Goal: Check status: Check status

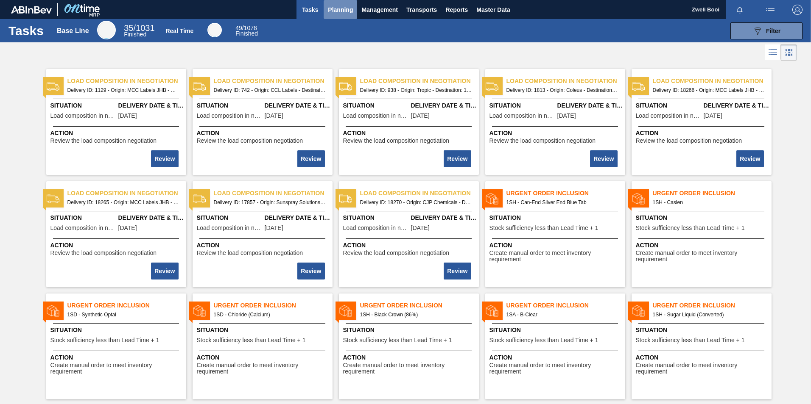
click at [337, 10] on span "Planning" at bounding box center [340, 10] width 25 height 10
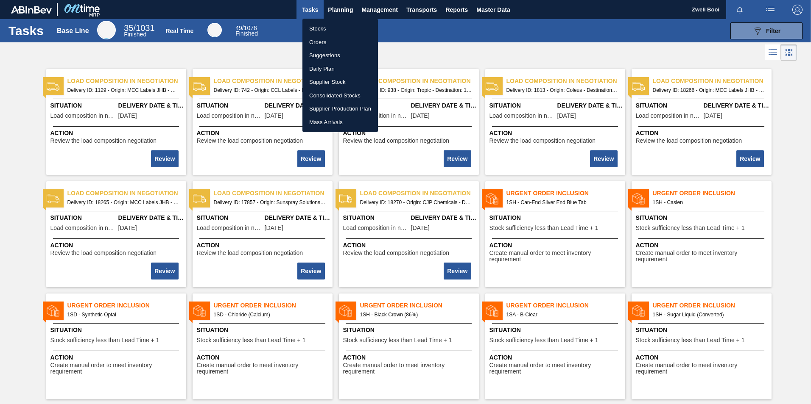
click at [315, 26] on li "Stocks" at bounding box center [339, 29] width 75 height 14
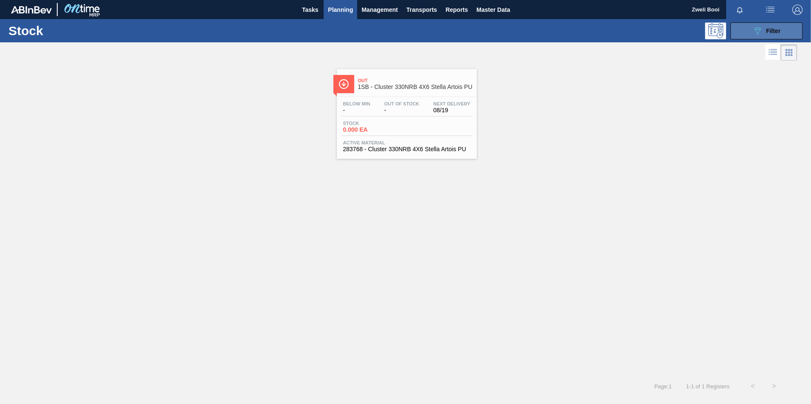
click at [777, 28] on span "Filter" at bounding box center [773, 31] width 14 height 7
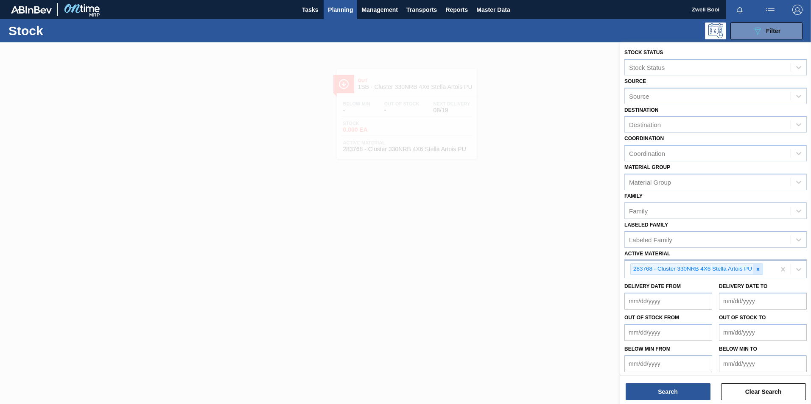
click at [758, 270] on icon at bounding box center [758, 270] width 6 height 6
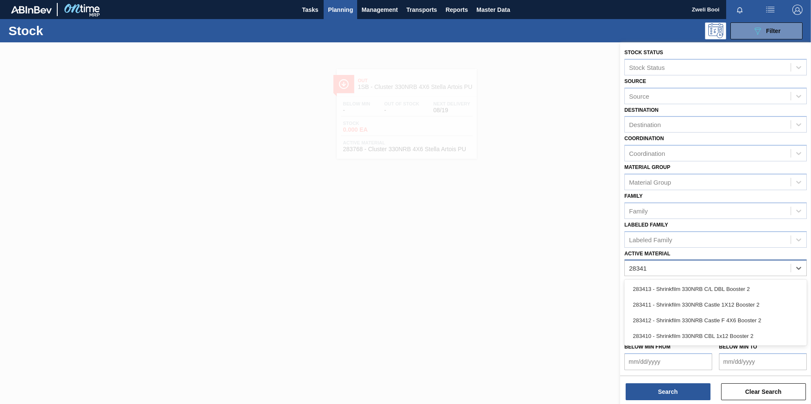
type Material "283413"
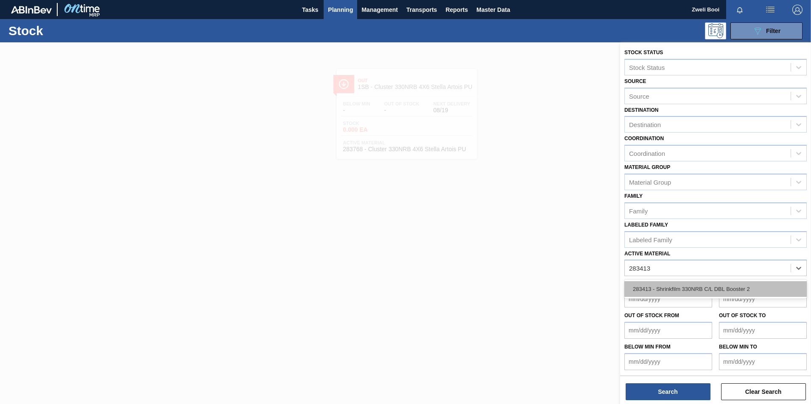
click at [742, 290] on div "283413 - Shrinkfilm 330NRB C/L DBL Booster 2" at bounding box center [715, 290] width 182 height 16
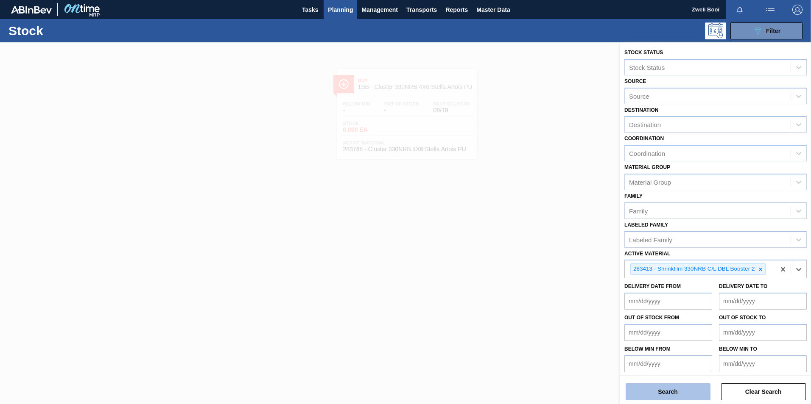
click at [686, 395] on button "Search" at bounding box center [667, 392] width 85 height 17
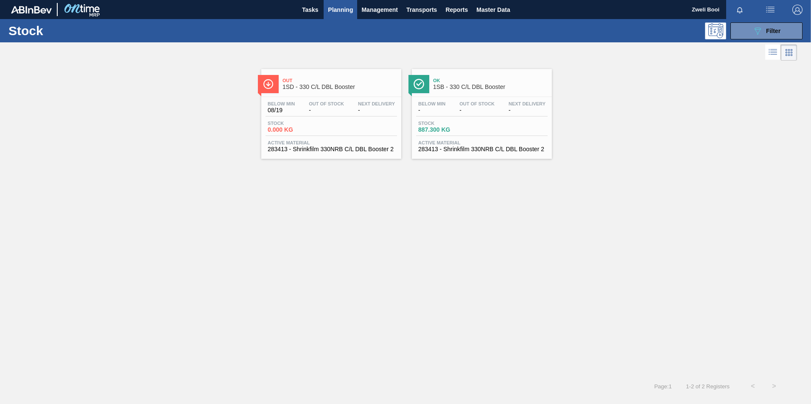
click at [469, 112] on span "-" at bounding box center [476, 110] width 35 height 6
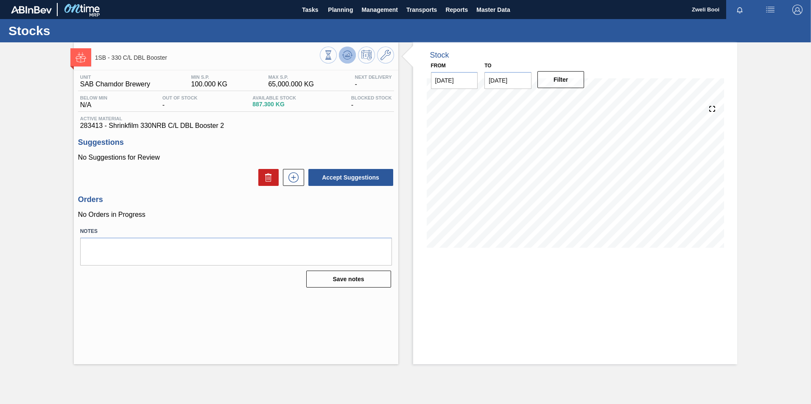
click at [333, 57] on icon at bounding box center [327, 54] width 9 height 9
click at [321, 225] on div "Unit SAB Chamdor Brewery MIN S.P. 100.000 KG MAX S.P. 65,000.000 KG Next Delive…" at bounding box center [236, 180] width 324 height 220
drag, startPoint x: 186, startPoint y: 295, endPoint x: 190, endPoint y: 289, distance: 7.3
click at [184, 297] on div "1SB - 330 C/L DBL Booster Unit SAB Chamdor Brewery MIN S.P. 100.000 KG MAX S.P.…" at bounding box center [236, 203] width 324 height 322
click at [333, 59] on icon at bounding box center [327, 54] width 9 height 9
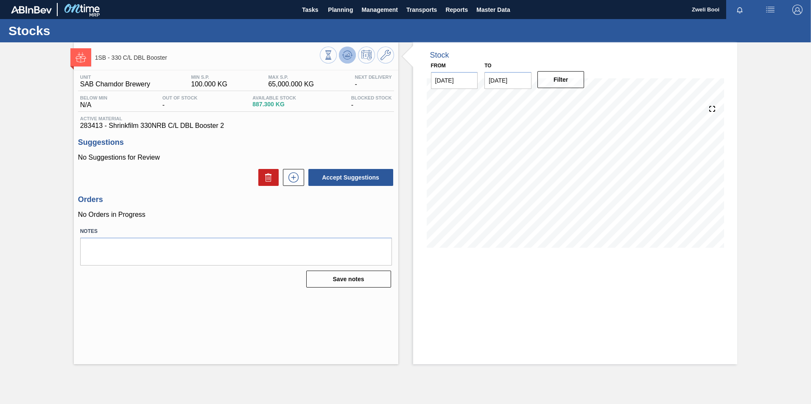
click at [333, 51] on icon at bounding box center [327, 54] width 9 height 9
click at [333, 54] on icon at bounding box center [327, 54] width 9 height 9
click at [333, 56] on icon at bounding box center [327, 54] width 9 height 9
click at [333, 53] on icon at bounding box center [327, 54] width 9 height 9
click at [347, 61] on button at bounding box center [347, 55] width 17 height 17
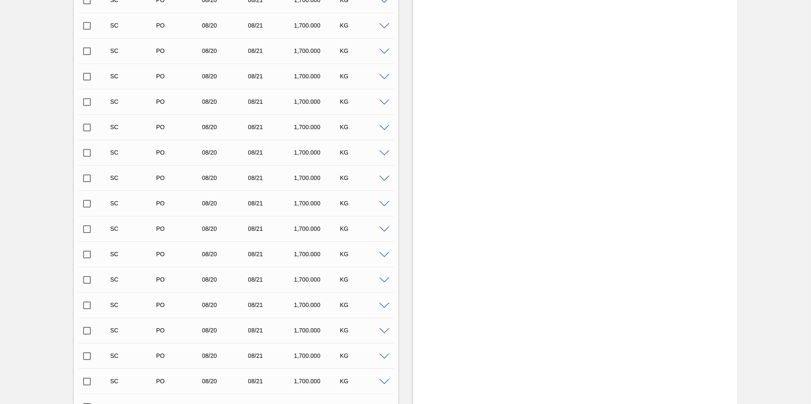
scroll to position [867, 0]
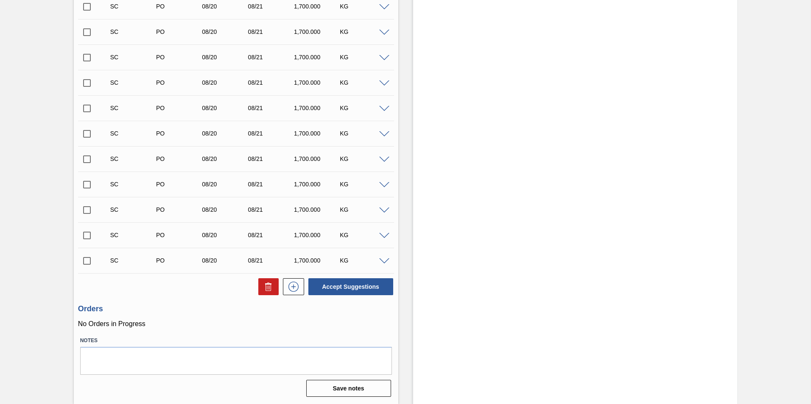
click at [87, 262] on input "checkbox" at bounding box center [87, 261] width 18 height 18
click at [349, 289] on button "Accept Suggestions" at bounding box center [350, 287] width 85 height 17
checkbox input "false"
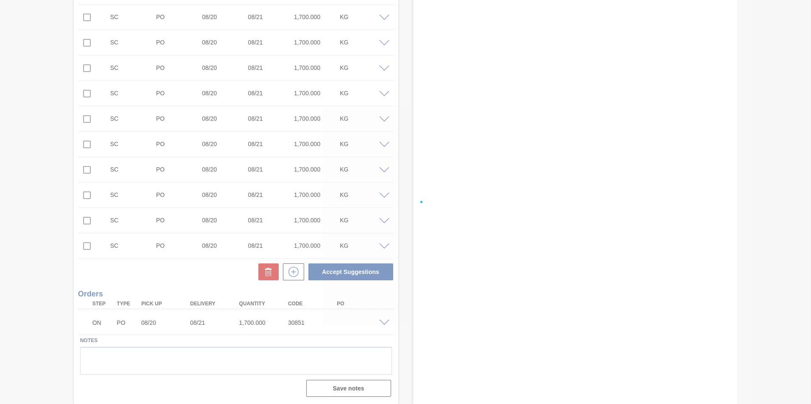
scroll to position [856, 0]
